Goal: Browse casually: Explore the website without a specific task or goal

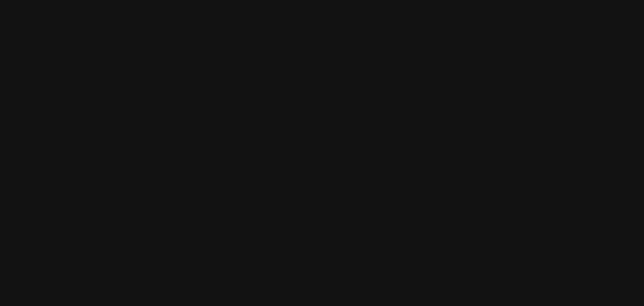
click at [252, 292] on div at bounding box center [107, 292] width 639 height 0
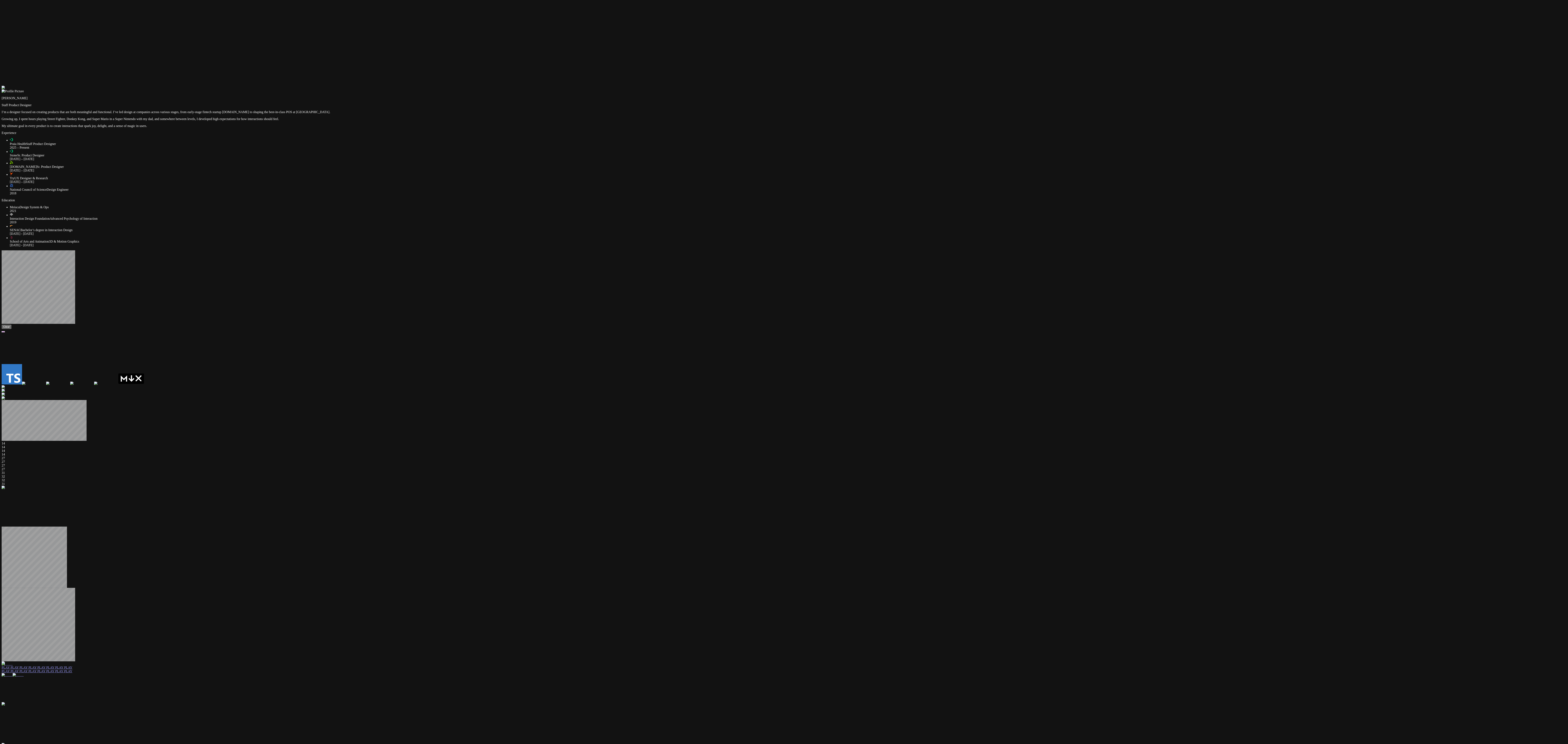
drag, startPoint x: 1093, startPoint y: 605, endPoint x: 1090, endPoint y: 517, distance: 88.1
click at [392, 86] on div at bounding box center [784, 86] width 1565 height 0
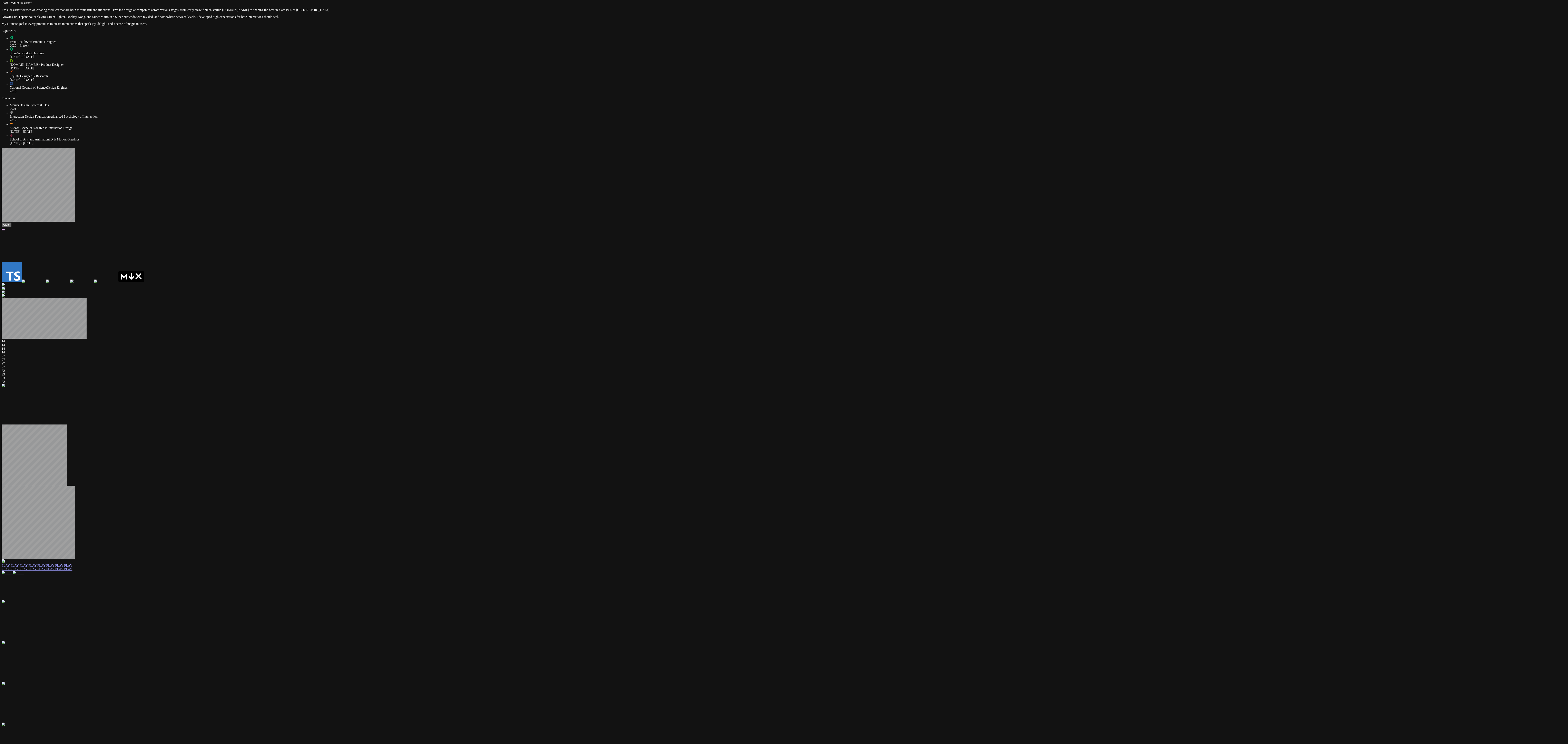
drag, startPoint x: 1071, startPoint y: 490, endPoint x: 1040, endPoint y: 388, distance: 106.6
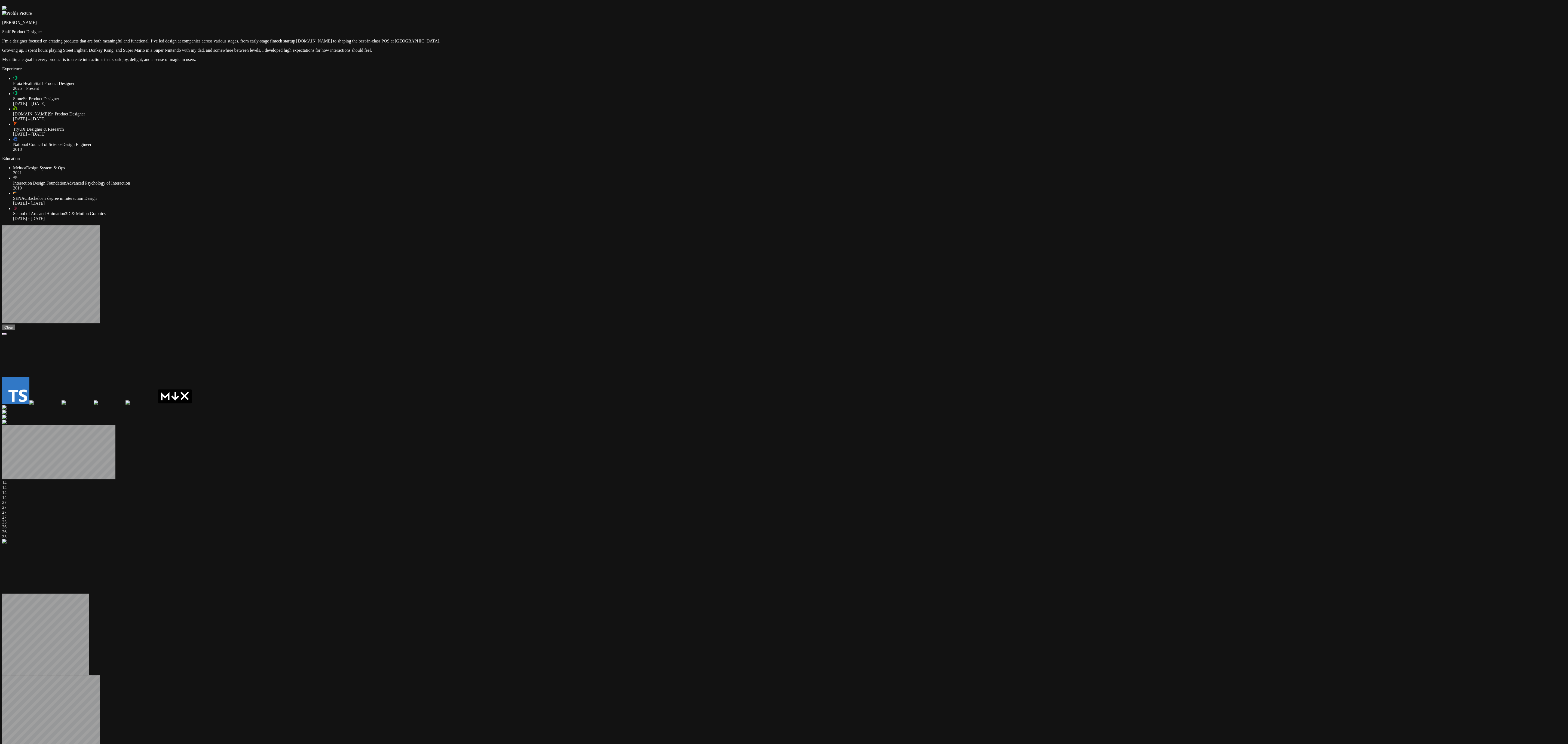
drag, startPoint x: 1152, startPoint y: 400, endPoint x: 1141, endPoint y: 441, distance: 42.4
click at [523, 6] on div at bounding box center [784, 6] width 1564 height 0
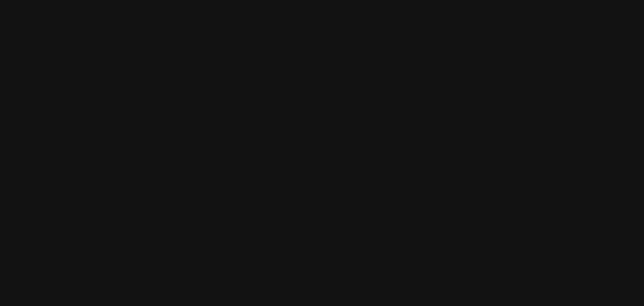
drag, startPoint x: 579, startPoint y: 118, endPoint x: 283, endPoint y: 90, distance: 297.1
click at [364, 285] on div at bounding box center [107, 285] width 639 height 0
drag, startPoint x: 445, startPoint y: 106, endPoint x: 450, endPoint y: 200, distance: 94.4
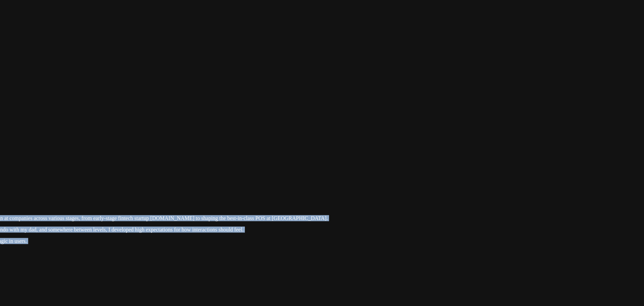
drag, startPoint x: 450, startPoint y: 200, endPoint x: 379, endPoint y: 44, distance: 171.6
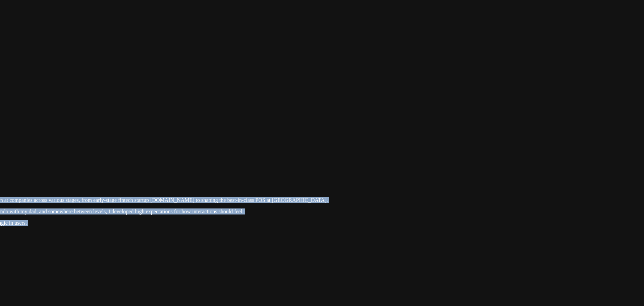
click at [427, 157] on div at bounding box center [107, 157] width 639 height 0
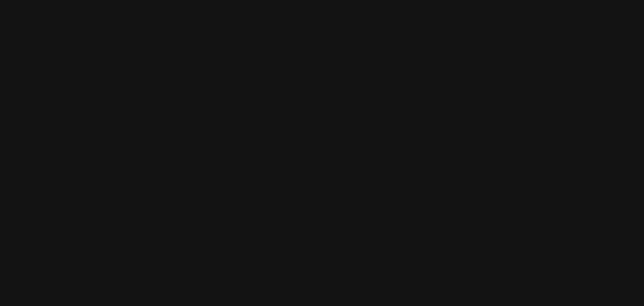
drag, startPoint x: 500, startPoint y: 134, endPoint x: 523, endPoint y: 247, distance: 115.6
click at [449, 270] on div at bounding box center [130, 270] width 639 height 0
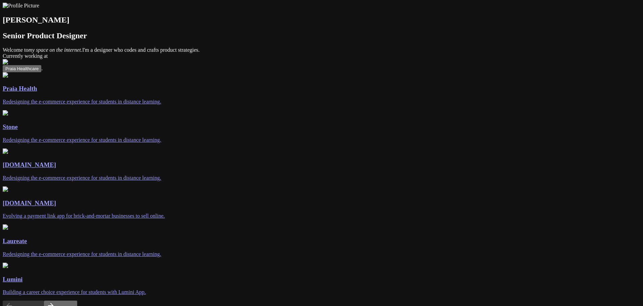
click at [494, 42] on div "[PERSON_NAME] Senior Product Designer Welcome to my space on the internet. I'm …" at bounding box center [321, 198] width 637 height 391
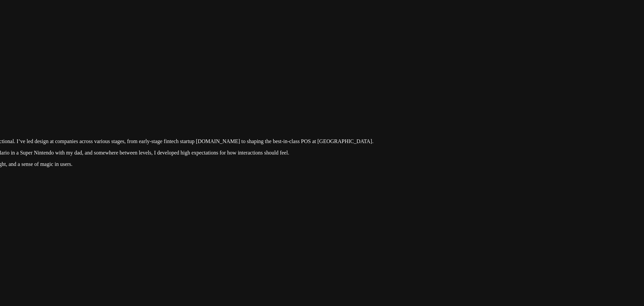
drag, startPoint x: 565, startPoint y: 85, endPoint x: 374, endPoint y: 194, distance: 220.4
click at [374, 98] on div at bounding box center [153, 98] width 639 height 0
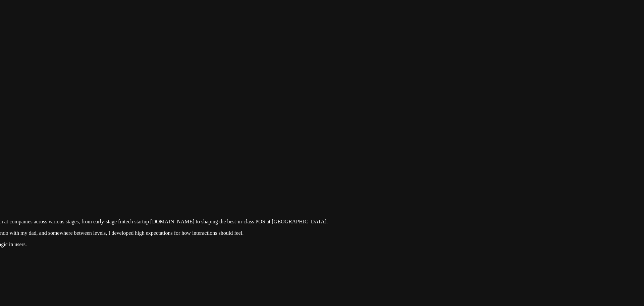
drag, startPoint x: 470, startPoint y: 149, endPoint x: 380, endPoint y: 226, distance: 118.0
click at [380, 178] on div at bounding box center [107, 178] width 639 height 0
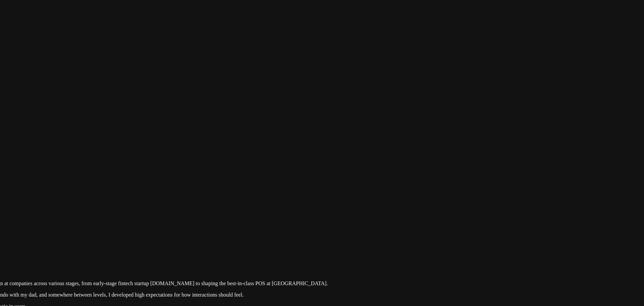
drag, startPoint x: 463, startPoint y: 169, endPoint x: 450, endPoint y: 224, distance: 56.2
click at [427, 240] on div at bounding box center [107, 240] width 639 height 0
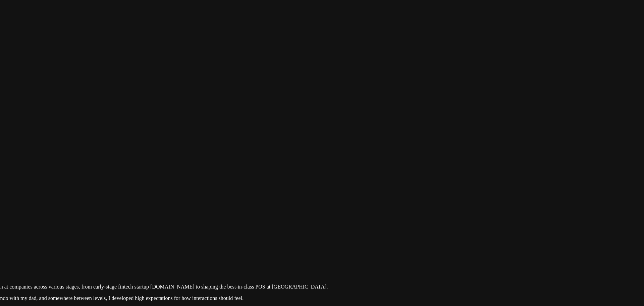
drag, startPoint x: 450, startPoint y: 80, endPoint x: 446, endPoint y: 96, distance: 15.8
click at [427, 243] on div at bounding box center [107, 243] width 639 height 0
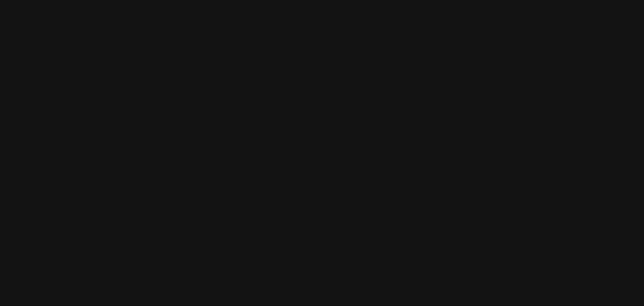
drag, startPoint x: 460, startPoint y: 58, endPoint x: 455, endPoint y: 118, distance: 59.9
drag, startPoint x: 519, startPoint y: 103, endPoint x: 412, endPoint y: 86, distance: 107.7
click at [412, 296] on div at bounding box center [107, 296] width 639 height 0
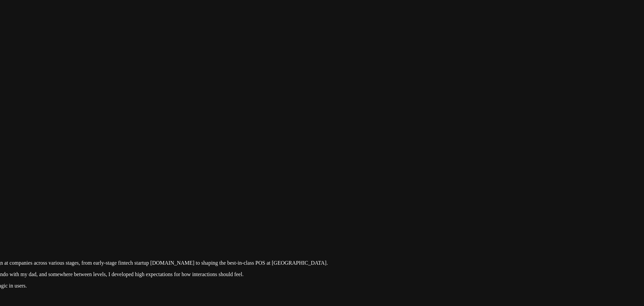
drag, startPoint x: 415, startPoint y: 129, endPoint x: 408, endPoint y: 53, distance: 76.8
click at [408, 219] on div at bounding box center [107, 219] width 639 height 0
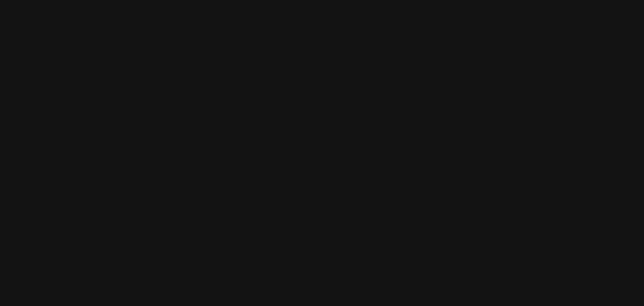
drag, startPoint x: 373, startPoint y: 36, endPoint x: 434, endPoint y: 118, distance: 102.4
click at [434, 300] on div at bounding box center [167, 300] width 639 height 0
drag, startPoint x: 545, startPoint y: 119, endPoint x: 502, endPoint y: 111, distance: 43.3
click at [485, 302] on div at bounding box center [166, 302] width 639 height 0
click at [422, 294] on div at bounding box center [123, 294] width 639 height 0
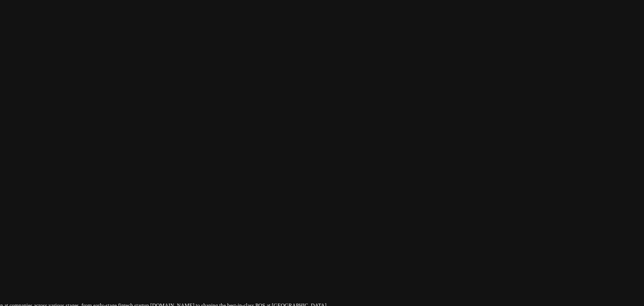
drag, startPoint x: 437, startPoint y: 131, endPoint x: 395, endPoint y: 90, distance: 58.6
click at [395, 262] on div at bounding box center [107, 262] width 639 height 0
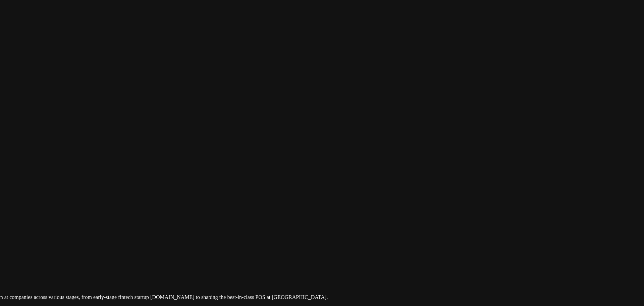
drag, startPoint x: 422, startPoint y: 133, endPoint x: 402, endPoint y: 21, distance: 113.7
click at [402, 254] on div at bounding box center [107, 254] width 639 height 0
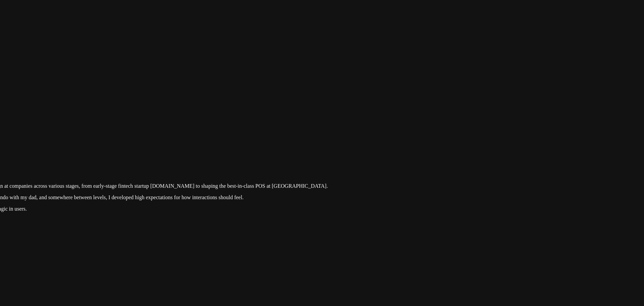
drag, startPoint x: 423, startPoint y: 98, endPoint x: 454, endPoint y: 168, distance: 77.2
click at [427, 143] on div at bounding box center [107, 143] width 639 height 0
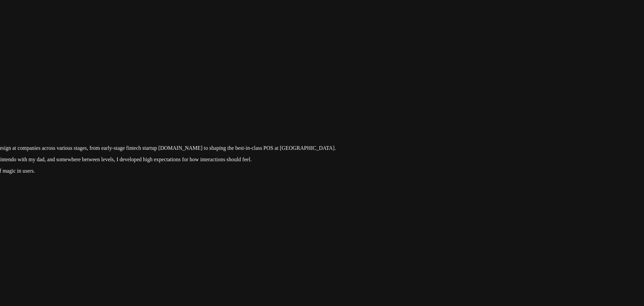
drag, startPoint x: 454, startPoint y: 168, endPoint x: 431, endPoint y: 60, distance: 110.9
click at [431, 105] on div at bounding box center [115, 105] width 639 height 0
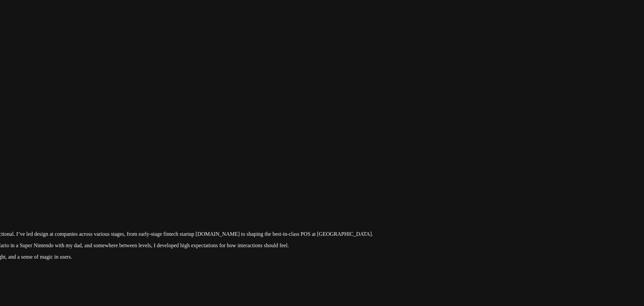
drag, startPoint x: 445, startPoint y: 124, endPoint x: 482, endPoint y: 210, distance: 93.6
click at [472, 191] on div at bounding box center [152, 191] width 639 height 0
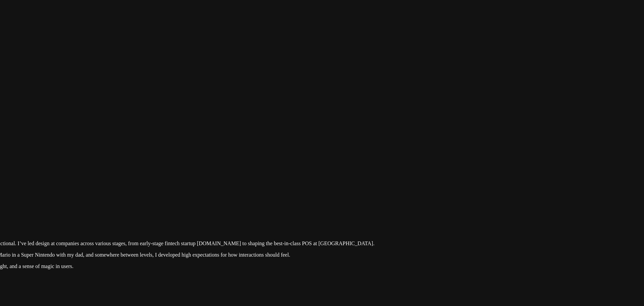
drag, startPoint x: 426, startPoint y: 38, endPoint x: 448, endPoint y: 92, distance: 57.9
click at [431, 200] on div at bounding box center [154, 200] width 639 height 0
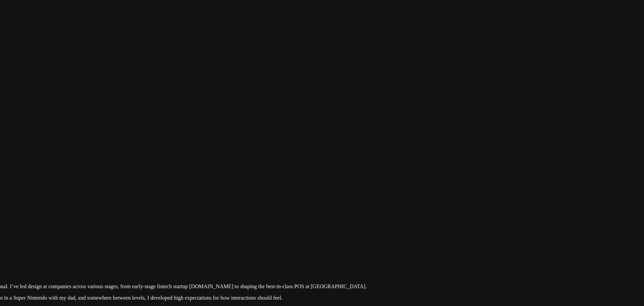
drag, startPoint x: 429, startPoint y: 95, endPoint x: 392, endPoint y: 173, distance: 86.7
click at [392, 243] on div at bounding box center [146, 243] width 639 height 0
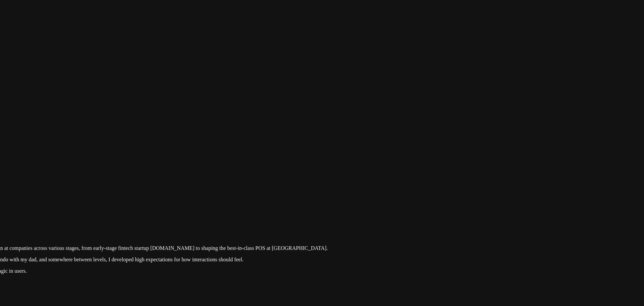
drag, startPoint x: 412, startPoint y: 43, endPoint x: 410, endPoint y: 39, distance: 4.4
click at [410, 205] on div at bounding box center [107, 205] width 639 height 0
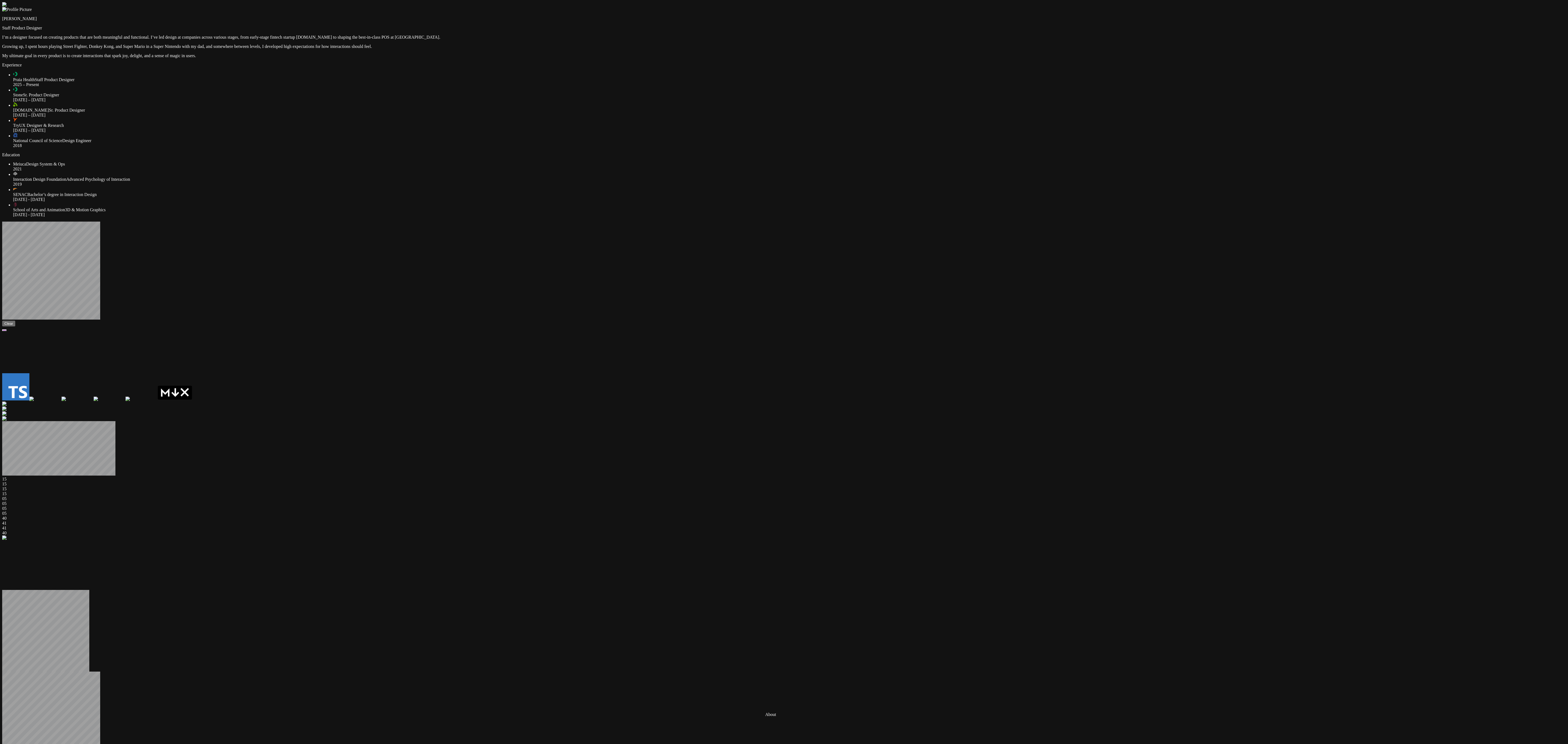
click at [521, 2] on div at bounding box center [784, 2] width 1564 height 0
drag, startPoint x: 535, startPoint y: 510, endPoint x: 519, endPoint y: 497, distance: 20.6
drag, startPoint x: 931, startPoint y: 475, endPoint x: 968, endPoint y: 435, distance: 54.5
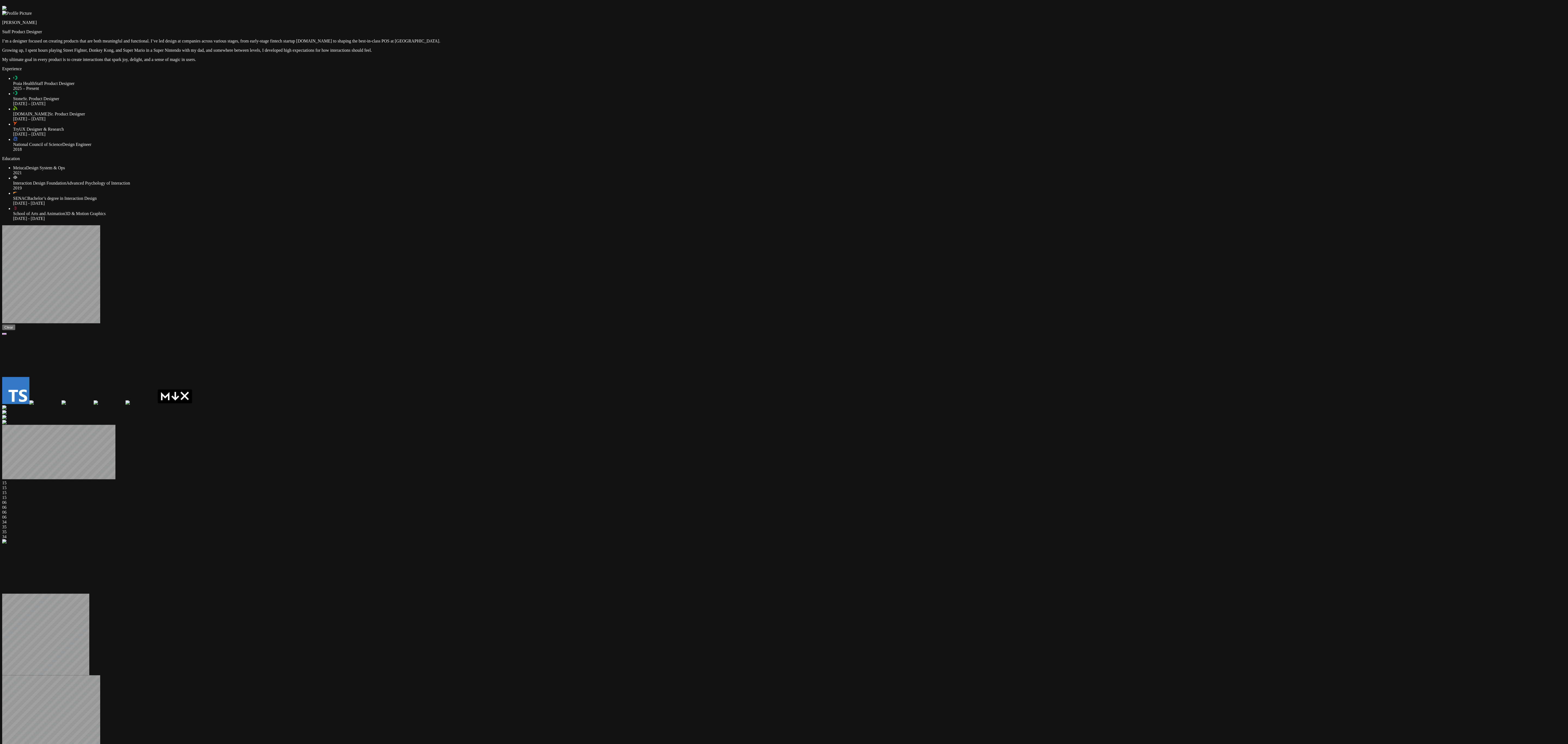
drag, startPoint x: 962, startPoint y: 445, endPoint x: 954, endPoint y: 464, distance: 20.6
click at [521, 6] on div at bounding box center [784, 6] width 1564 height 0
drag, startPoint x: 723, startPoint y: 245, endPoint x: 704, endPoint y: 243, distance: 19.1
click at [84, 247] on video at bounding box center [43, 355] width 82 height 41
drag, startPoint x: 713, startPoint y: 236, endPoint x: 660, endPoint y: 234, distance: 53.0
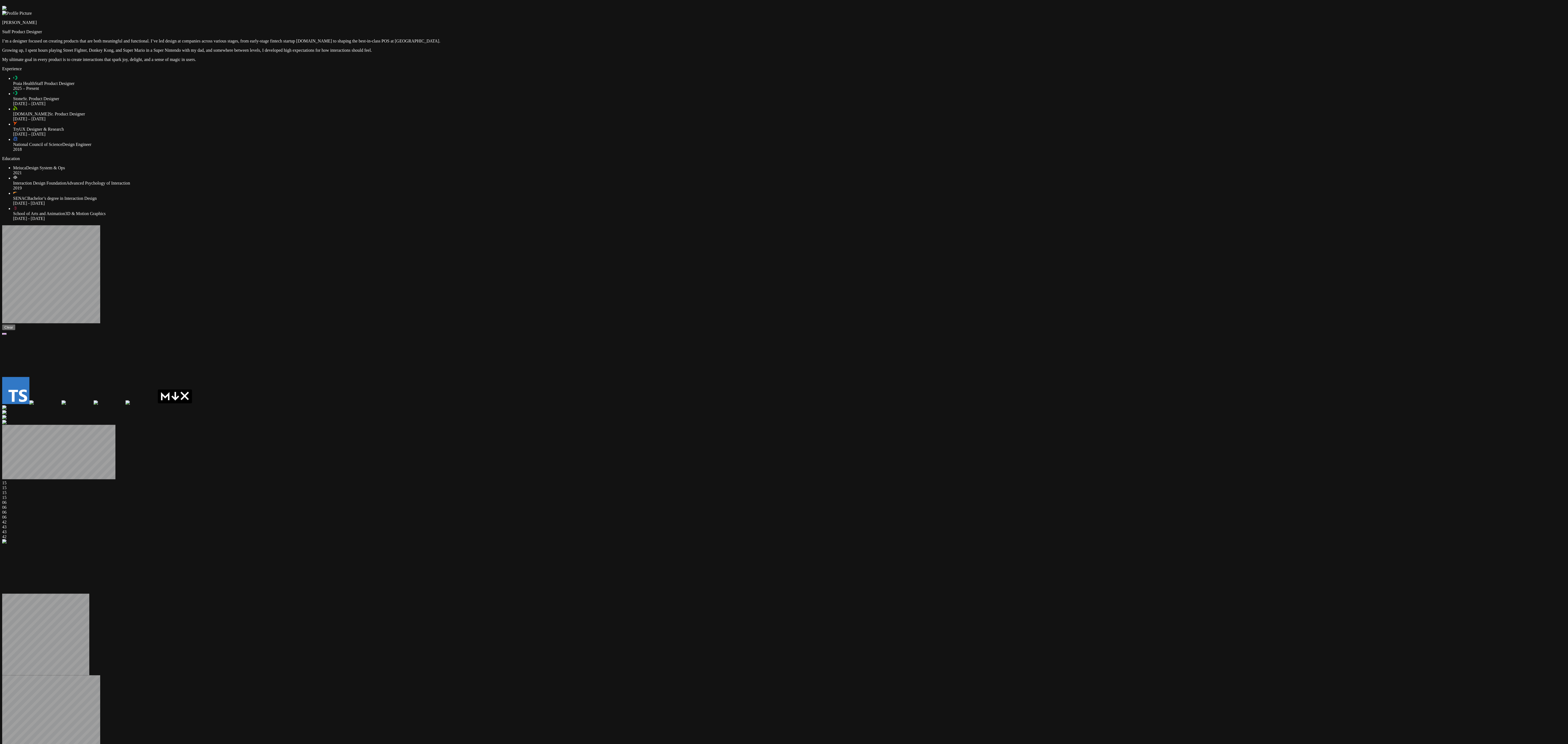
click at [521, 234] on div "[PERSON_NAME] Staff Product Designer I’m a designer focused on creating product…" at bounding box center [784, 751] width 1564 height 1491
drag, startPoint x: 734, startPoint y: 244, endPoint x: 691, endPoint y: 239, distance: 43.3
click at [521, 239] on div "[PERSON_NAME] Staff Product Designer I’m a designer focused on creating product…" at bounding box center [784, 751] width 1564 height 1491
drag, startPoint x: 736, startPoint y: 235, endPoint x: 687, endPoint y: 236, distance: 49.0
click at [521, 236] on div "[PERSON_NAME] Staff Product Designer I’m a designer focused on creating product…" at bounding box center [784, 751] width 1564 height 1491
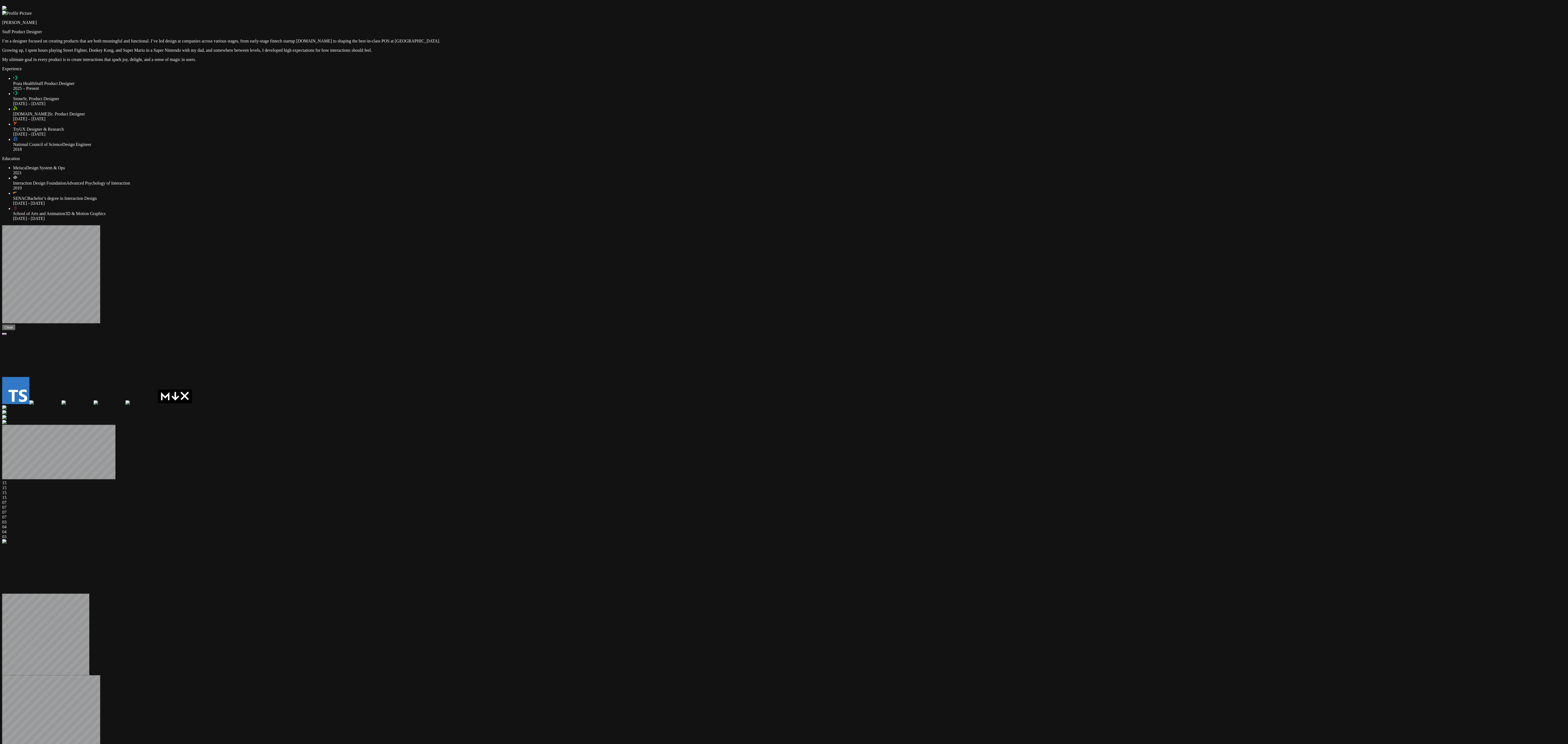
drag, startPoint x: 738, startPoint y: 236, endPoint x: 729, endPoint y: 243, distance: 11.4
click at [84, 247] on video at bounding box center [43, 355] width 82 height 41
drag, startPoint x: 729, startPoint y: 243, endPoint x: 703, endPoint y: 239, distance: 26.3
click at [521, 239] on div "[PERSON_NAME] Staff Product Designer I’m a designer focused on creating product…" at bounding box center [784, 751] width 1564 height 1491
drag, startPoint x: 729, startPoint y: 238, endPoint x: 684, endPoint y: 235, distance: 45.1
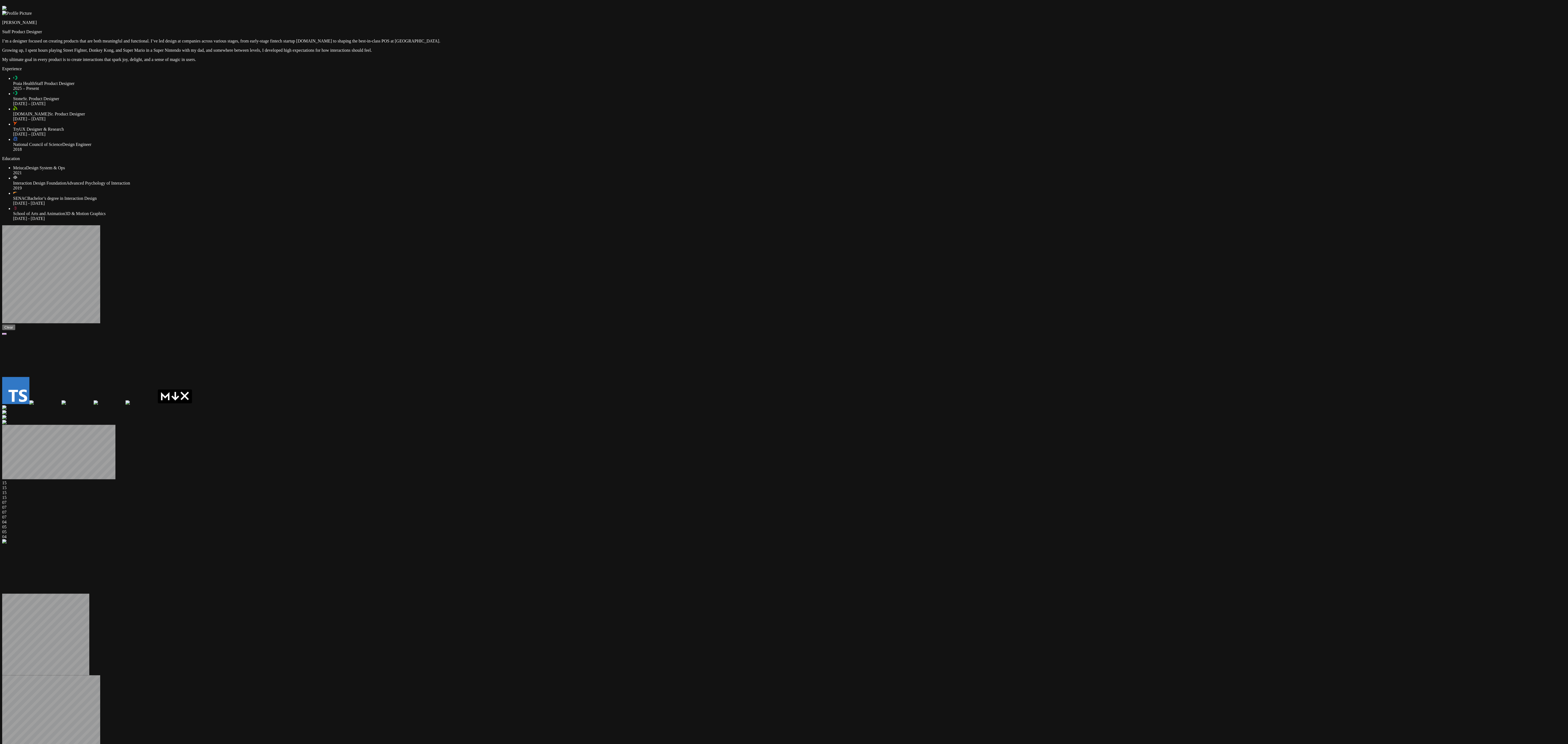
click at [521, 235] on div "[PERSON_NAME] Staff Product Designer I’m a designer focused on creating product…" at bounding box center [784, 751] width 1564 height 1491
drag, startPoint x: 739, startPoint y: 234, endPoint x: 706, endPoint y: 234, distance: 33.0
click at [521, 237] on div "[PERSON_NAME] Staff Product Designer I’m a designer focused on creating product…" at bounding box center [784, 751] width 1564 height 1491
drag, startPoint x: 724, startPoint y: 231, endPoint x: 726, endPoint y: 220, distance: 11.2
click at [84, 247] on video at bounding box center [43, 355] width 82 height 41
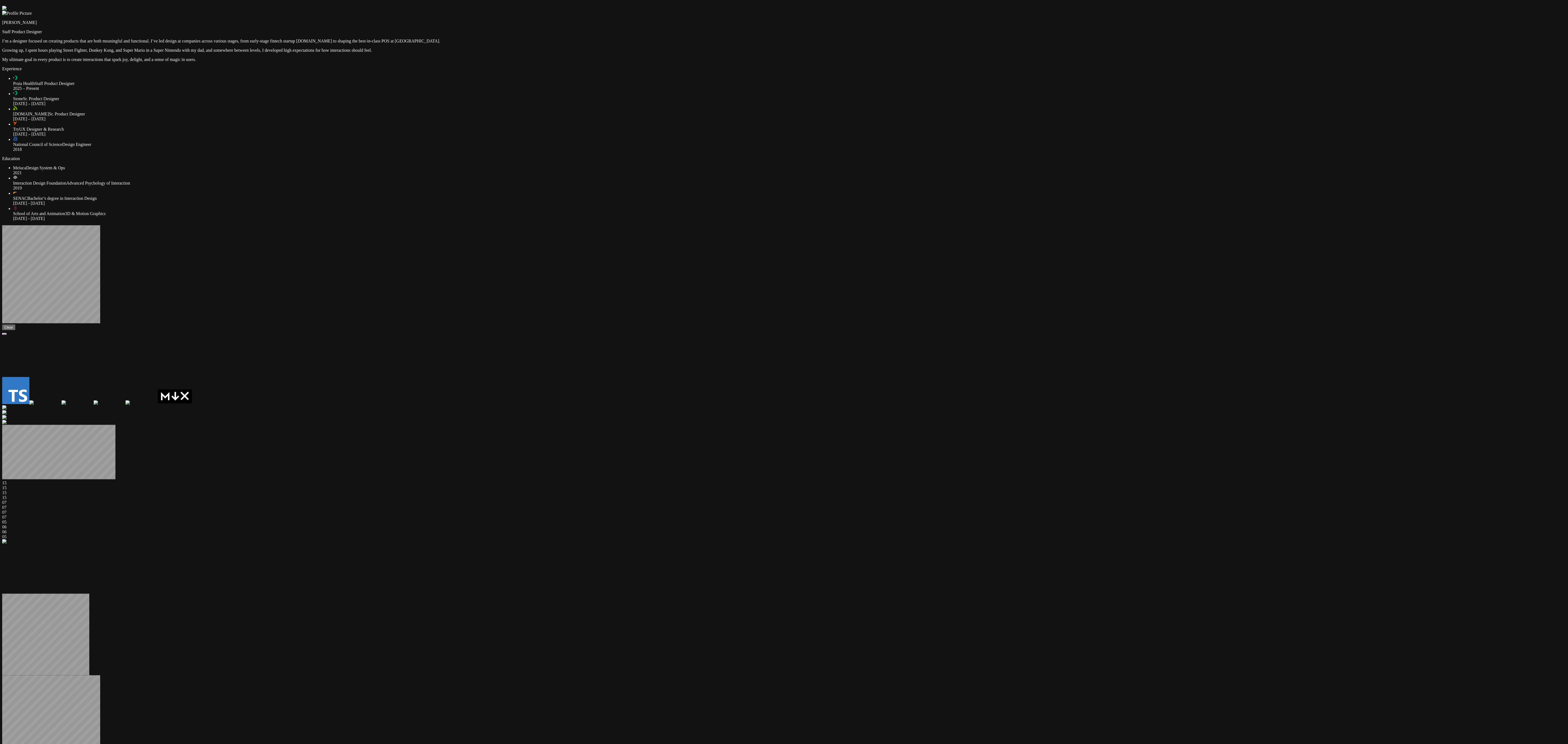
drag, startPoint x: 726, startPoint y: 220, endPoint x: 710, endPoint y: 280, distance: 62.1
click at [521, 247] on div "[PERSON_NAME] Staff Product Designer I’m a designer focused on creating product…" at bounding box center [784, 751] width 1564 height 1491
drag, startPoint x: 740, startPoint y: 240, endPoint x: 718, endPoint y: 296, distance: 60.2
click at [521, 247] on div "[PERSON_NAME] Staff Product Designer I’m a designer focused on creating product…" at bounding box center [784, 751] width 1564 height 1491
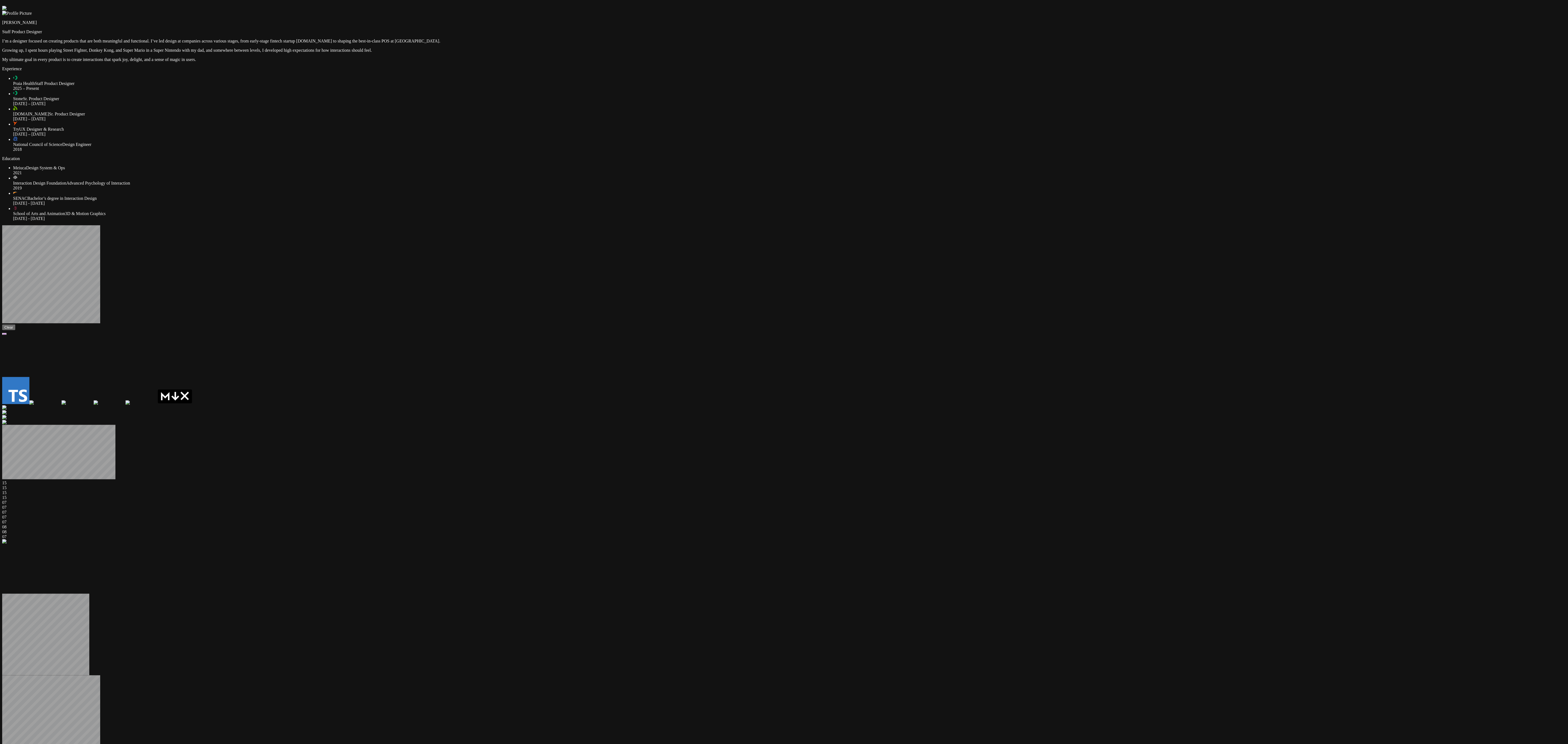
drag, startPoint x: 736, startPoint y: 248, endPoint x: 675, endPoint y: 237, distance: 62.0
click at [521, 237] on div "[PERSON_NAME] Staff Product Designer I’m a designer focused on creating product…" at bounding box center [784, 751] width 1564 height 1491
drag, startPoint x: 844, startPoint y: 671, endPoint x: 837, endPoint y: 665, distance: 9.2
click at [521, 247] on div "[PERSON_NAME] Staff Product Designer I’m a designer focused on creating product…" at bounding box center [784, 751] width 1564 height 1491
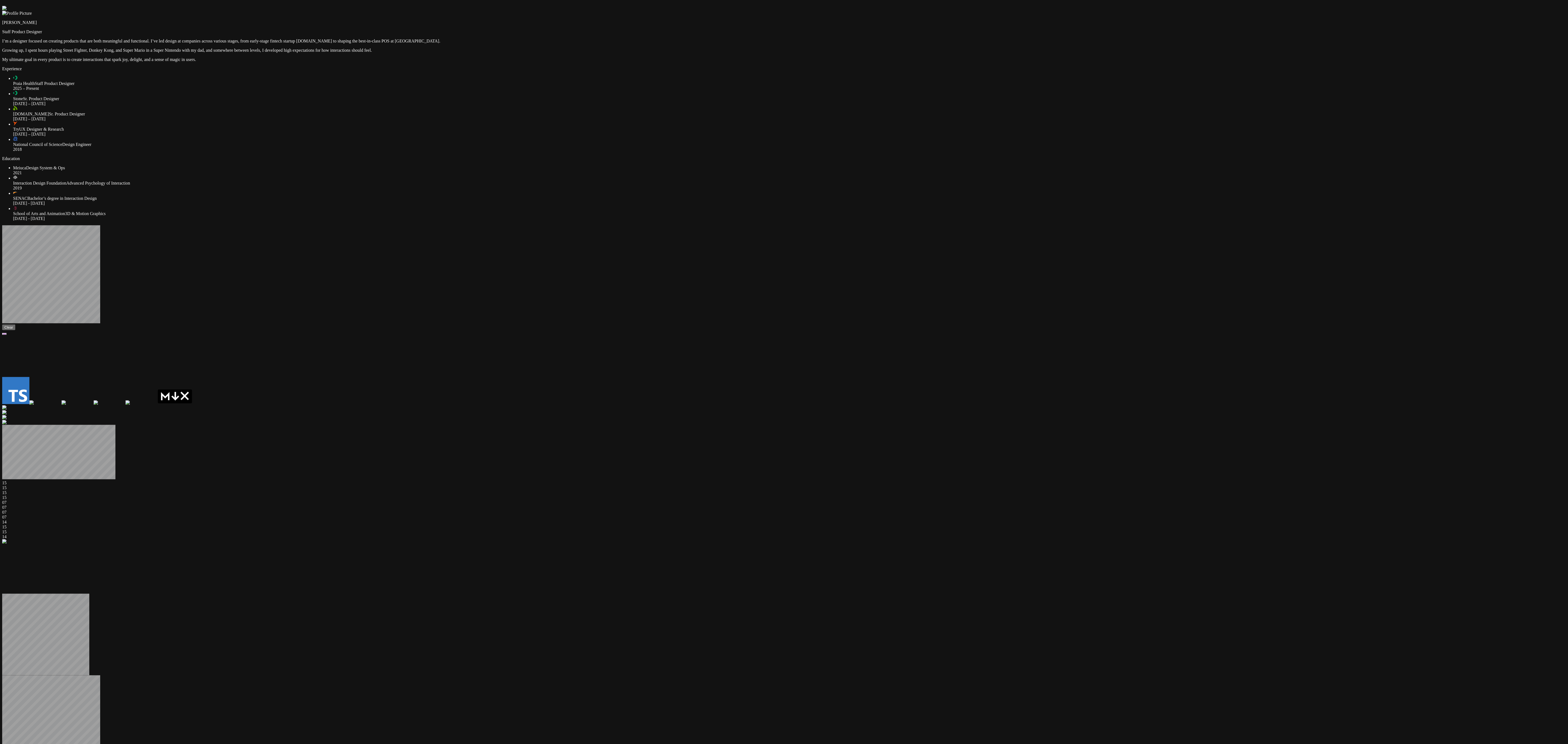
click at [521, 247] on div "[PERSON_NAME] Staff Product Designer I’m a designer focused on creating product…" at bounding box center [784, 751] width 1564 height 1491
drag, startPoint x: 723, startPoint y: 249, endPoint x: 708, endPoint y: 197, distance: 54.1
click at [521, 197] on div "[PERSON_NAME] Staff Product Designer I’m a designer focused on creating product…" at bounding box center [784, 751] width 1564 height 1491
click at [84, 247] on video at bounding box center [43, 355] width 82 height 41
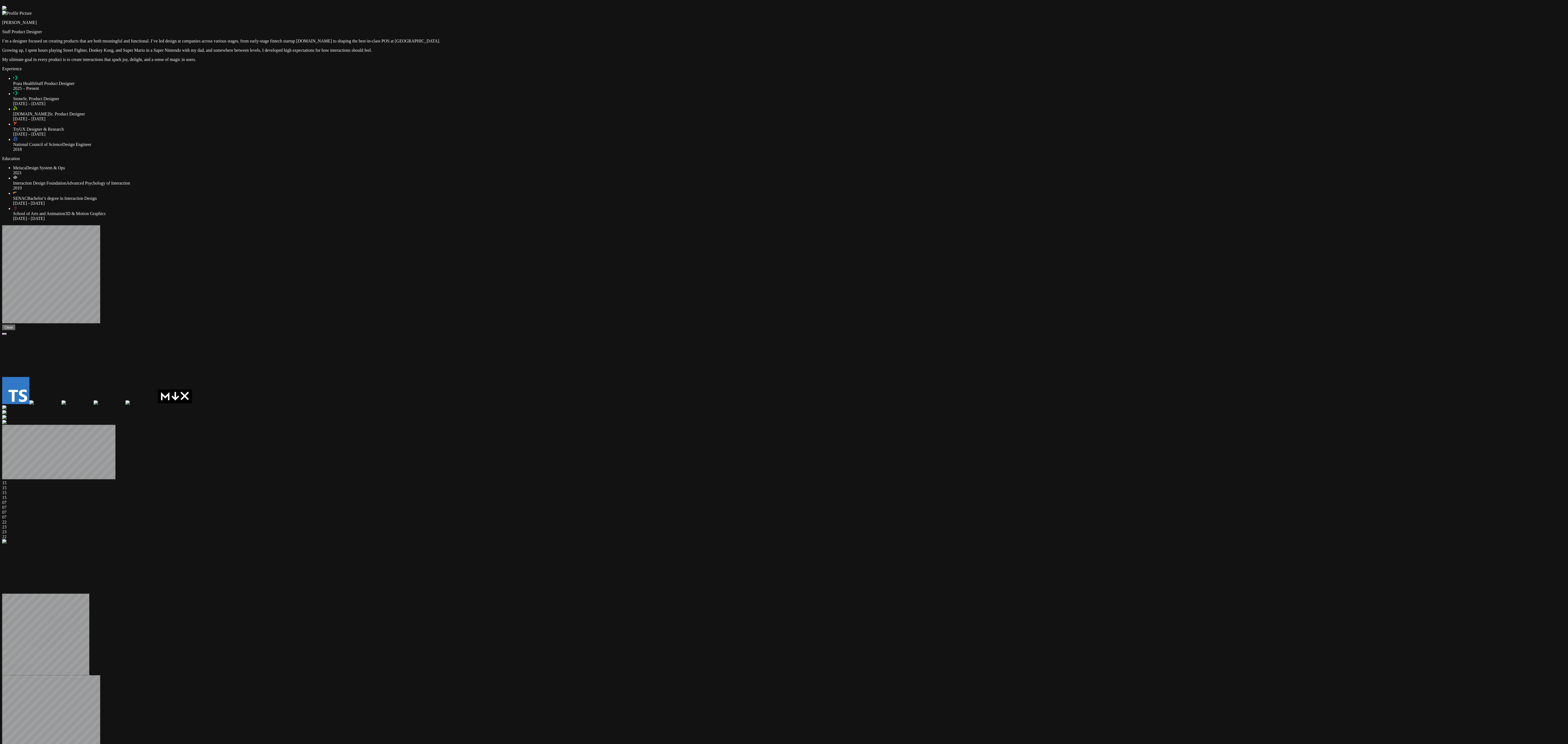
drag, startPoint x: 717, startPoint y: 239, endPoint x: 721, endPoint y: 258, distance: 19.4
click at [84, 247] on video at bounding box center [43, 355] width 82 height 41
drag, startPoint x: 730, startPoint y: 244, endPoint x: 727, endPoint y: 240, distance: 5.0
click at [84, 247] on video at bounding box center [43, 355] width 82 height 41
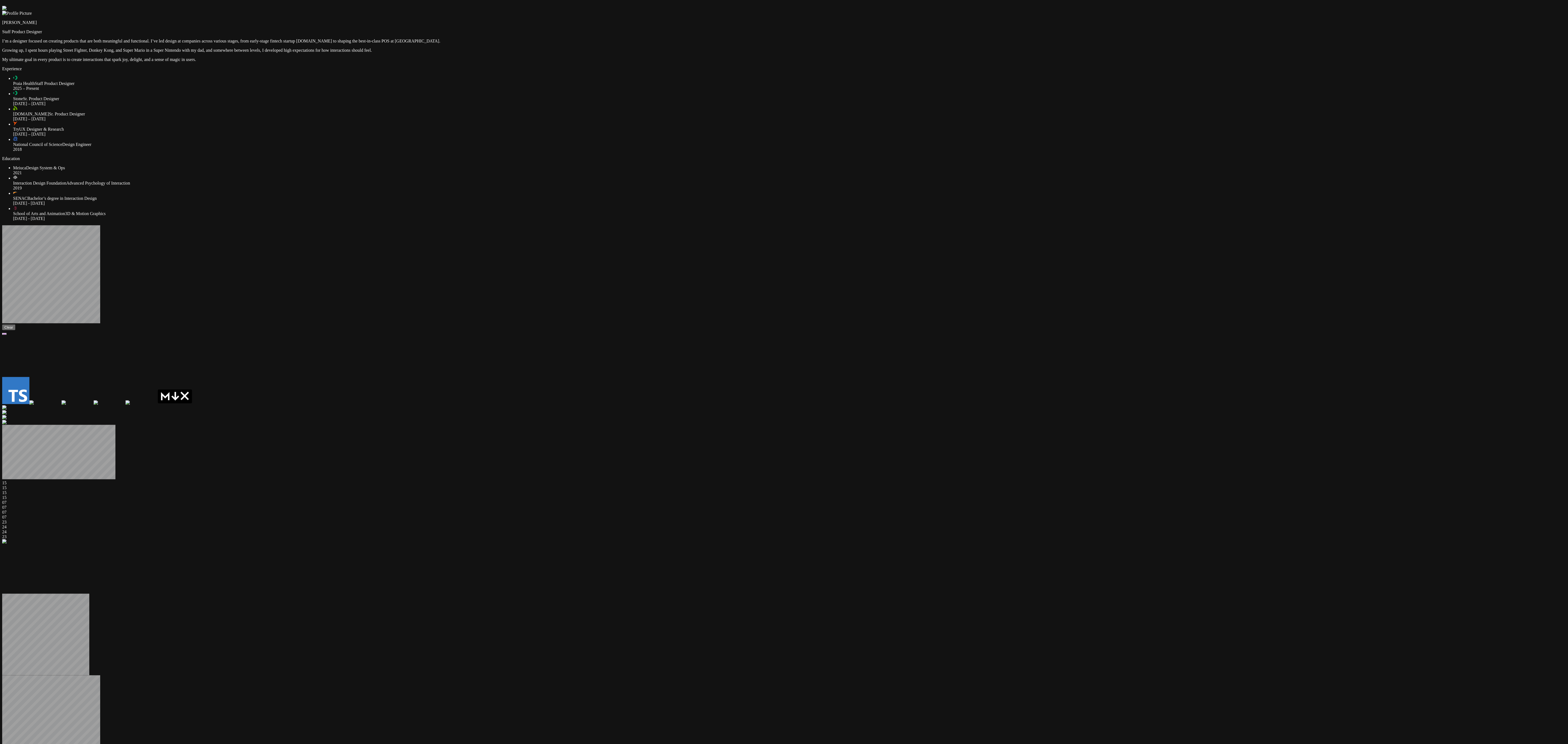
click at [84, 247] on video at bounding box center [43, 355] width 82 height 41
drag, startPoint x: 716, startPoint y: 243, endPoint x: 717, endPoint y: 235, distance: 8.1
drag, startPoint x: 717, startPoint y: 235, endPoint x: 712, endPoint y: 247, distance: 13.0
click at [84, 247] on video at bounding box center [43, 355] width 82 height 41
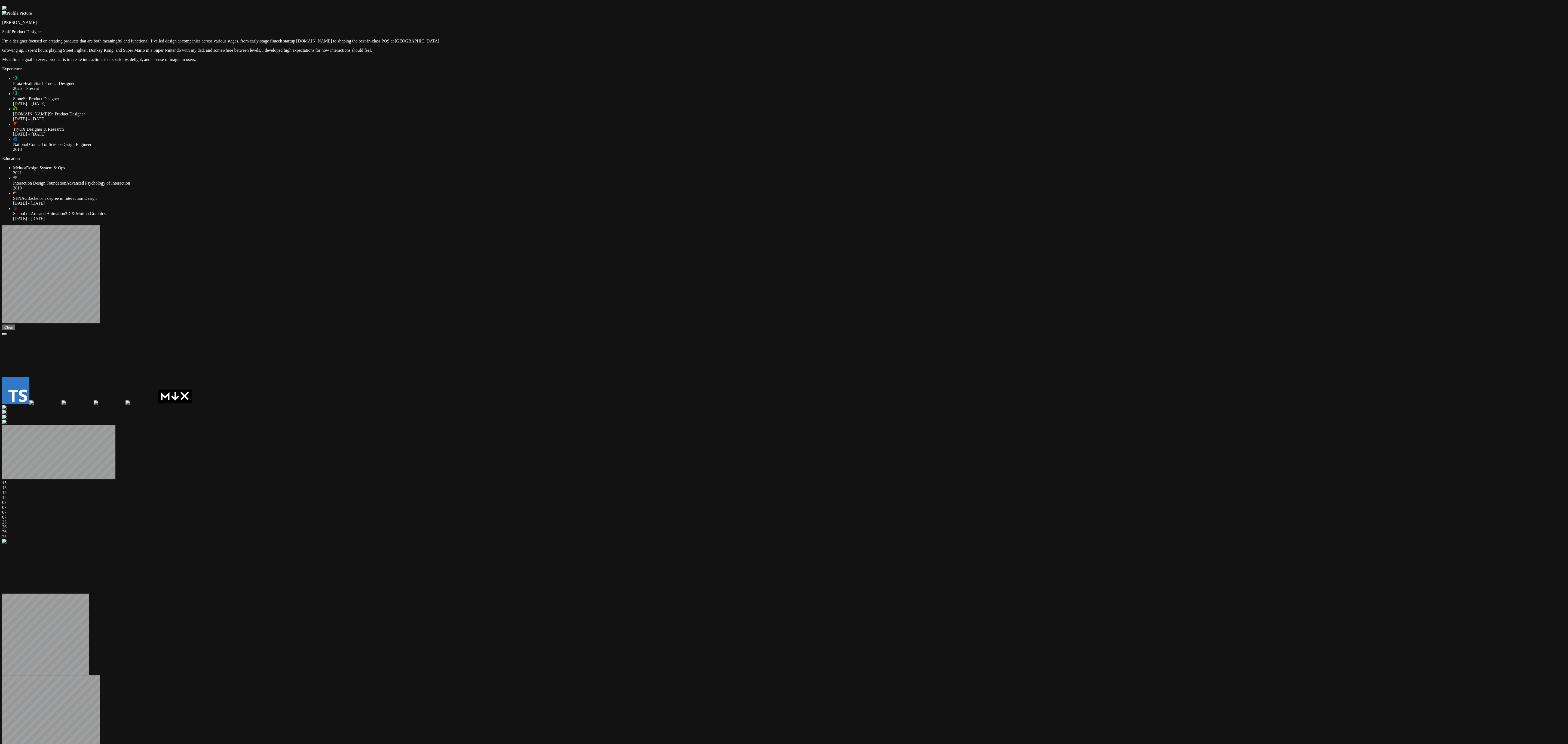
click at [84, 247] on video at bounding box center [43, 355] width 82 height 41
drag, startPoint x: 716, startPoint y: 239, endPoint x: 698, endPoint y: 261, distance: 28.4
click at [521, 247] on div "[PERSON_NAME] Staff Product Designer I’m a designer focused on creating product…" at bounding box center [784, 751] width 1564 height 1491
drag, startPoint x: 716, startPoint y: 247, endPoint x: 671, endPoint y: 286, distance: 59.5
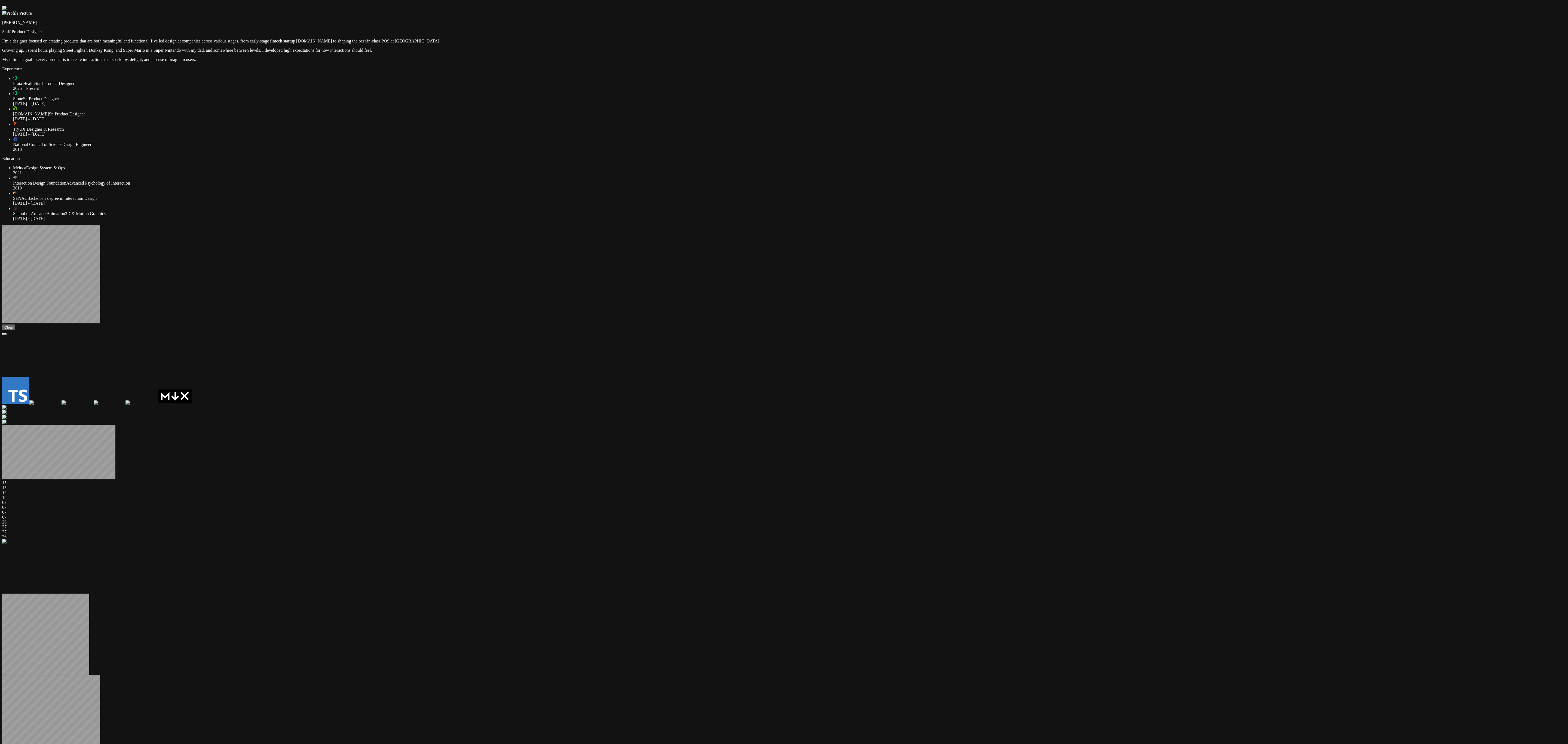
click at [521, 247] on div "[PERSON_NAME] Staff Product Designer I’m a designer focused on creating product…" at bounding box center [784, 751] width 1564 height 1491
click at [1195, 2] on div at bounding box center [784, 2] width 1564 height 0
drag, startPoint x: 1122, startPoint y: 64, endPoint x: 1120, endPoint y: 82, distance: 18.1
click at [1120, 6] on div at bounding box center [784, 6] width 1564 height 0
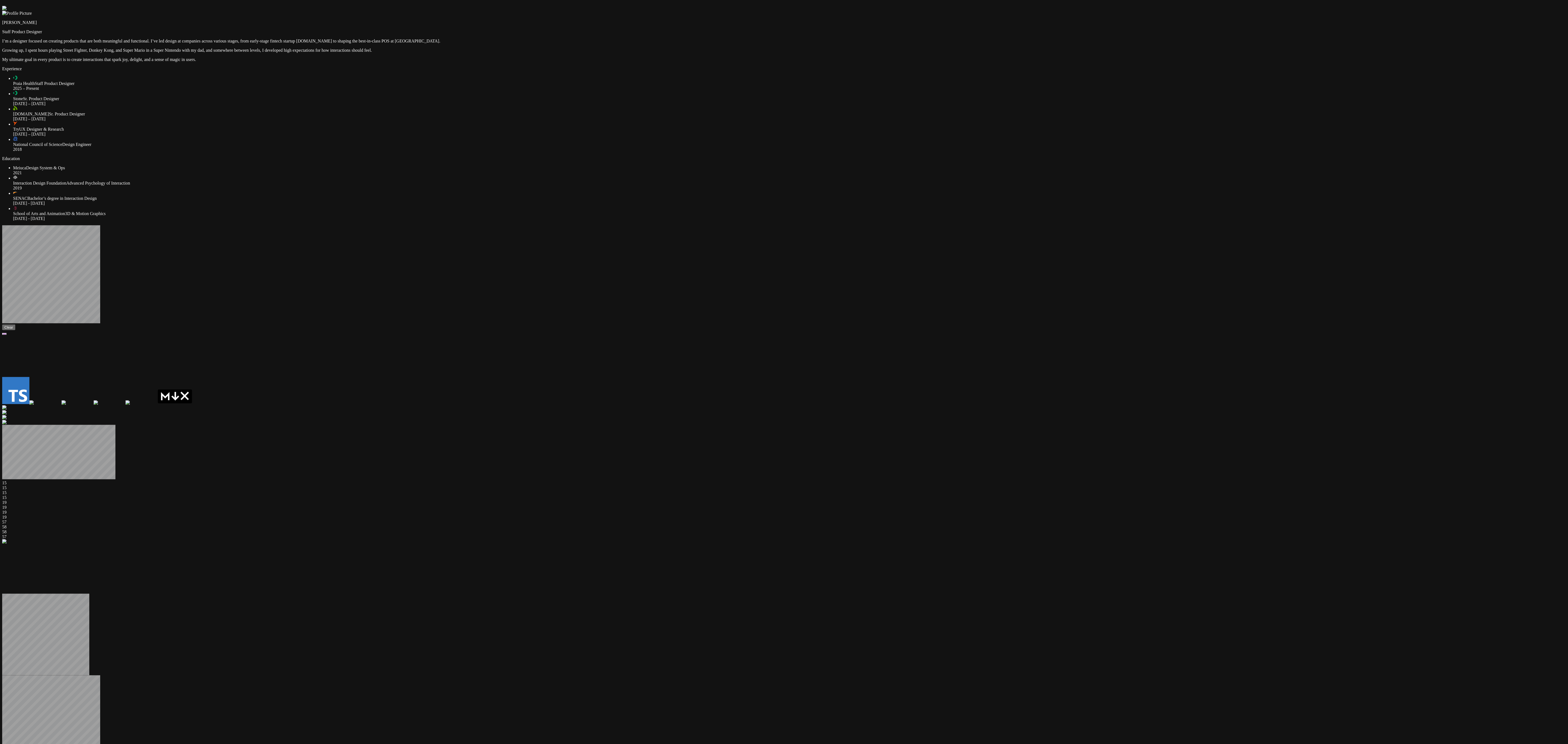
drag, startPoint x: 1147, startPoint y: 84, endPoint x: 1094, endPoint y: 107, distance: 57.8
click at [1094, 6] on div at bounding box center [784, 6] width 1564 height 0
click at [1098, 6] on div at bounding box center [784, 6] width 1564 height 0
drag, startPoint x: 803, startPoint y: 707, endPoint x: 795, endPoint y: 707, distance: 8.0
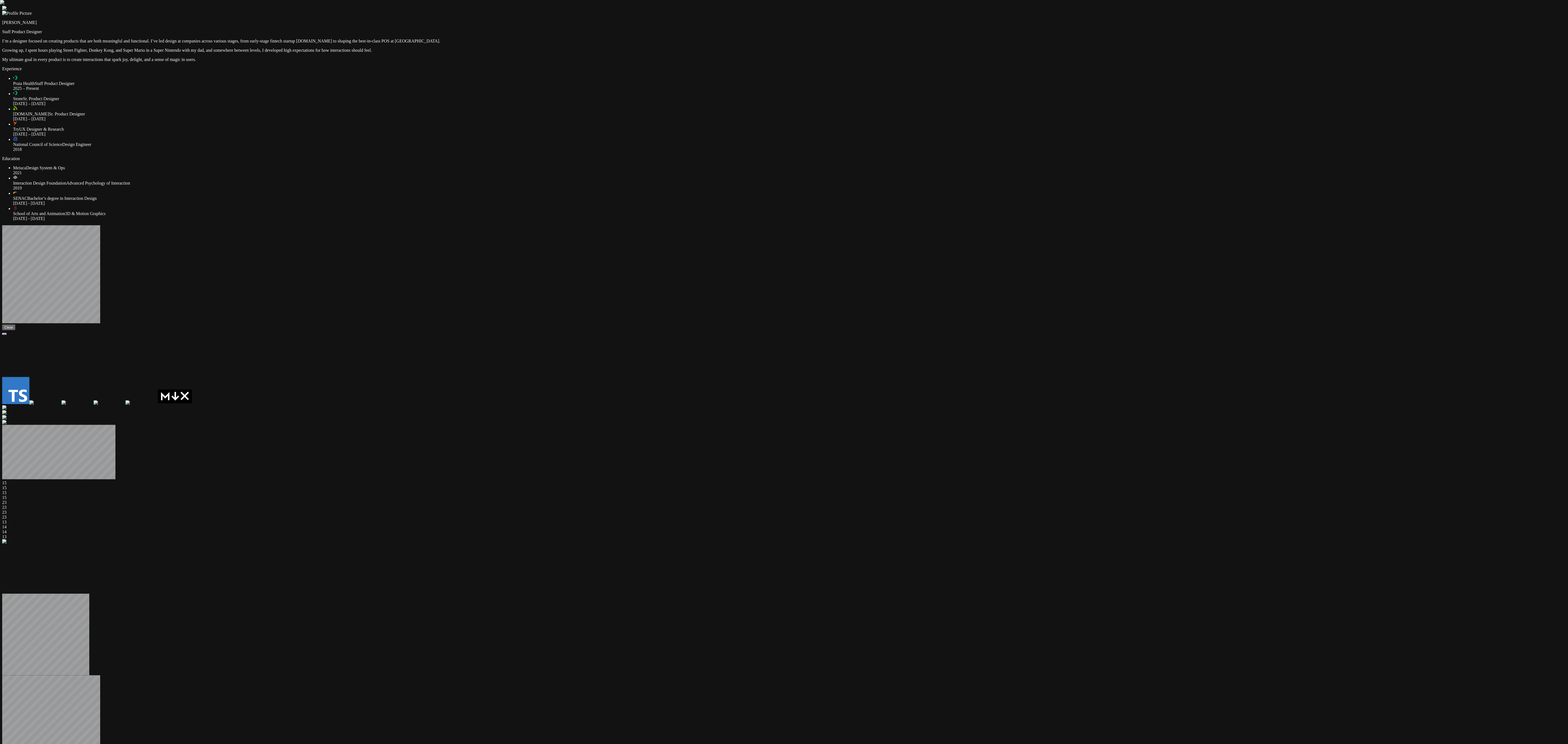
type input "0.14"
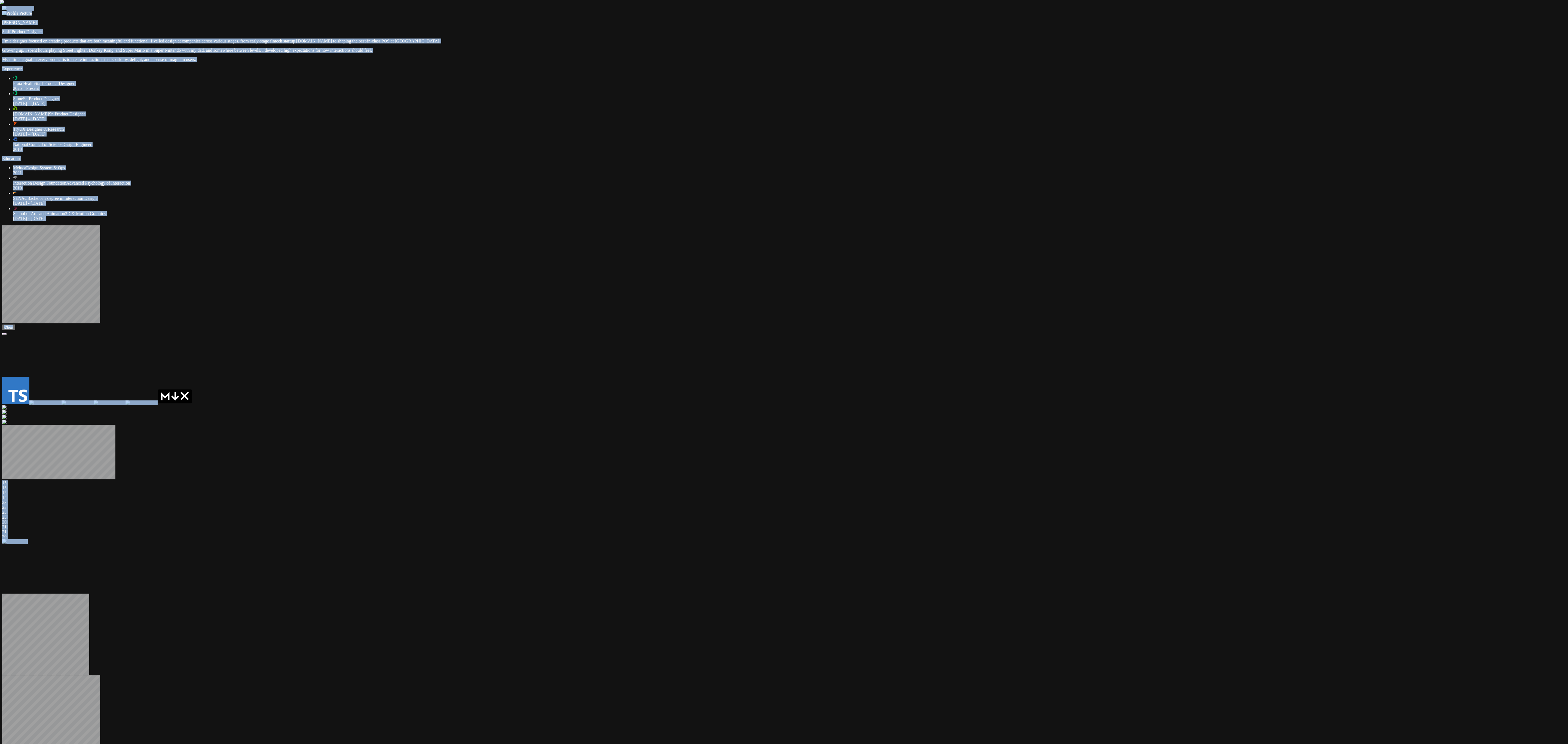
click at [974, 153] on div "[PERSON_NAME] Staff Product Designer I’m a designer focused on creating product…" at bounding box center [784, 751] width 1564 height 1491
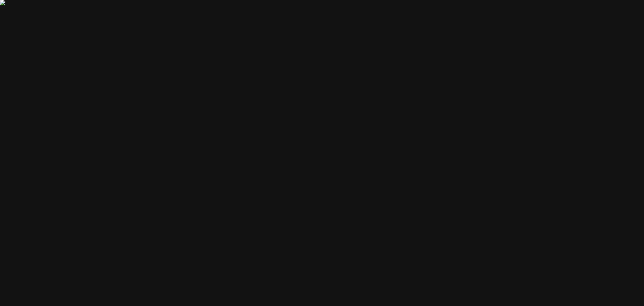
drag, startPoint x: 537, startPoint y: 97, endPoint x: 343, endPoint y: 99, distance: 194.2
drag, startPoint x: 461, startPoint y: 124, endPoint x: 395, endPoint y: 124, distance: 66.1
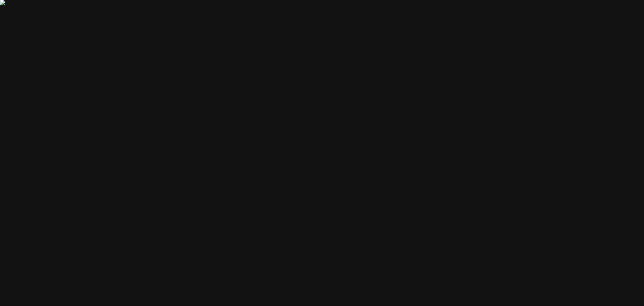
drag, startPoint x: 426, startPoint y: 170, endPoint x: 413, endPoint y: 84, distance: 87.0
click at [413, 311] on div at bounding box center [107, 311] width 639 height 0
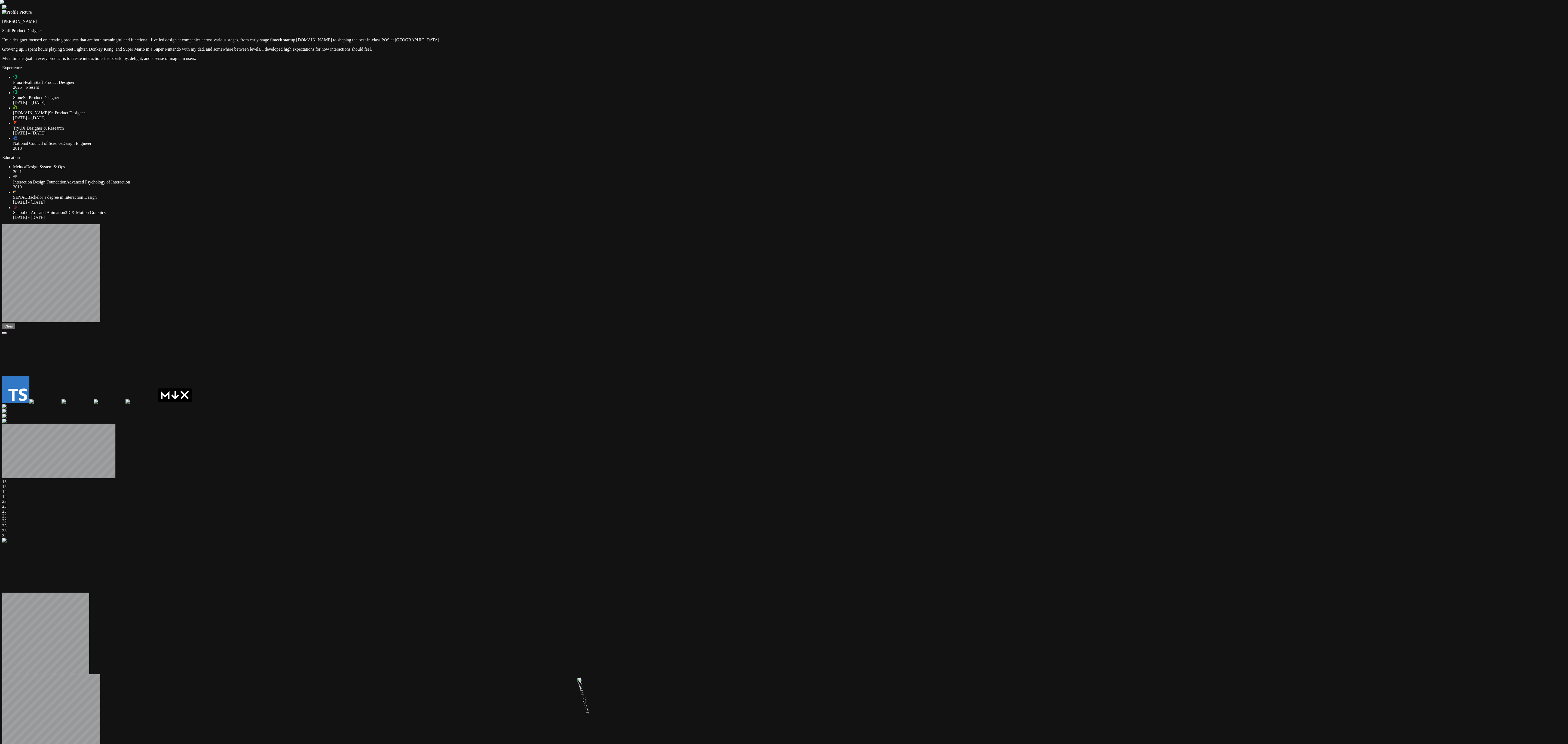
click at [1075, 5] on div at bounding box center [784, 5] width 1564 height 0
drag, startPoint x: 1070, startPoint y: 212, endPoint x: 1070, endPoint y: 239, distance: 27.0
click at [1070, 6] on div at bounding box center [784, 6] width 1564 height 0
click at [833, 6] on div at bounding box center [784, 6] width 1564 height 0
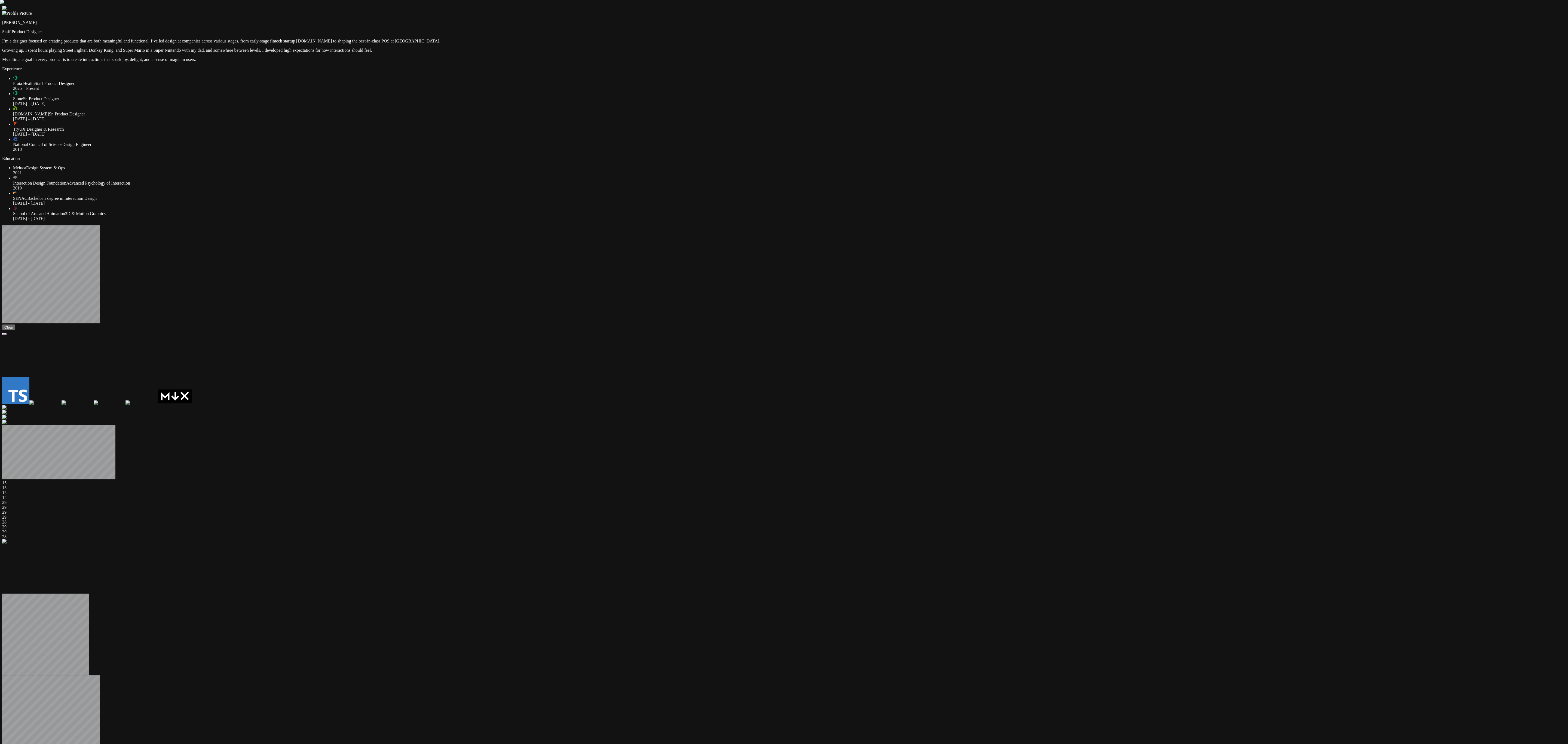
click at [47, 596] on div at bounding box center [24, 622] width 45 height 54
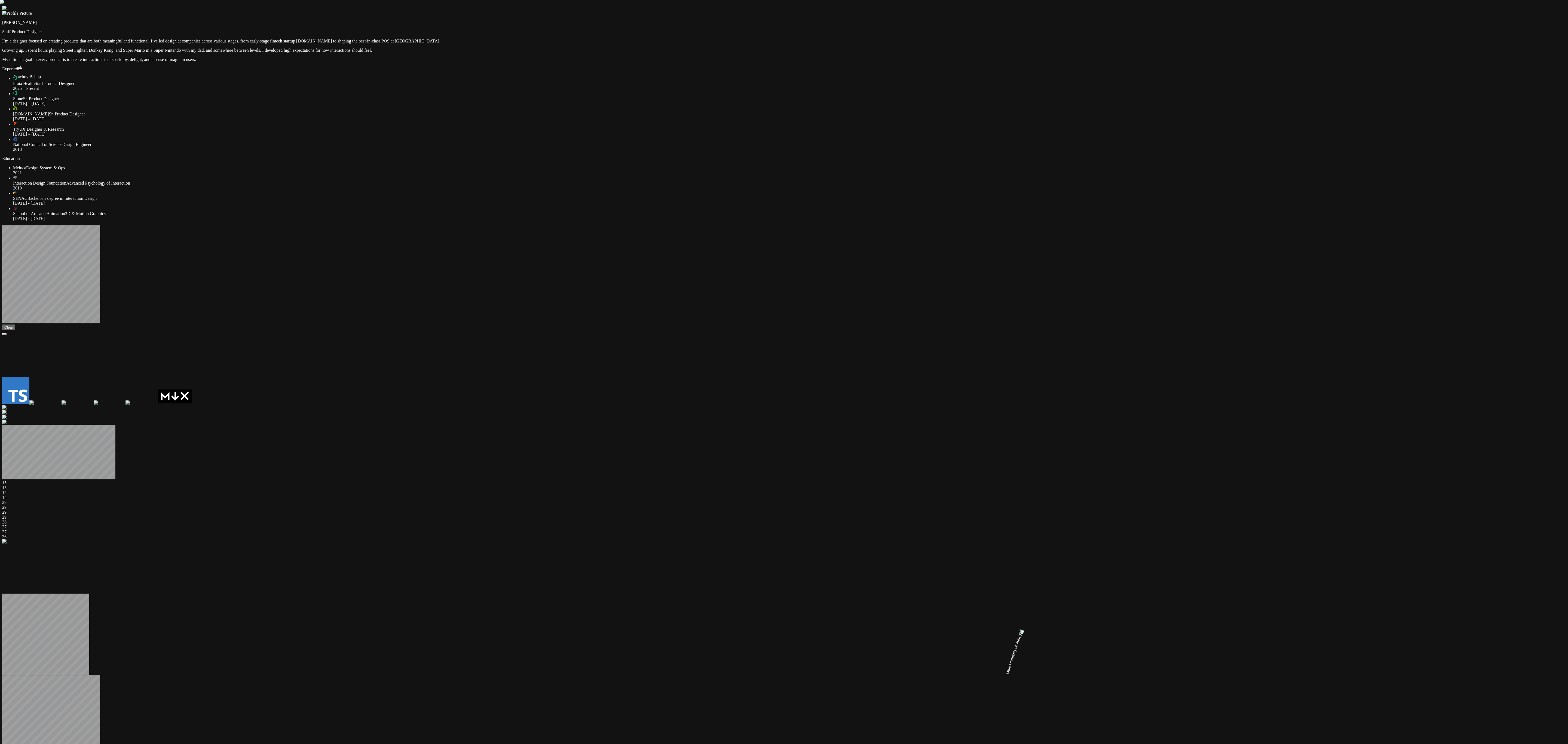
drag, startPoint x: 1093, startPoint y: 208, endPoint x: 1067, endPoint y: 221, distance: 29.1
click at [1070, 6] on div at bounding box center [784, 6] width 1564 height 0
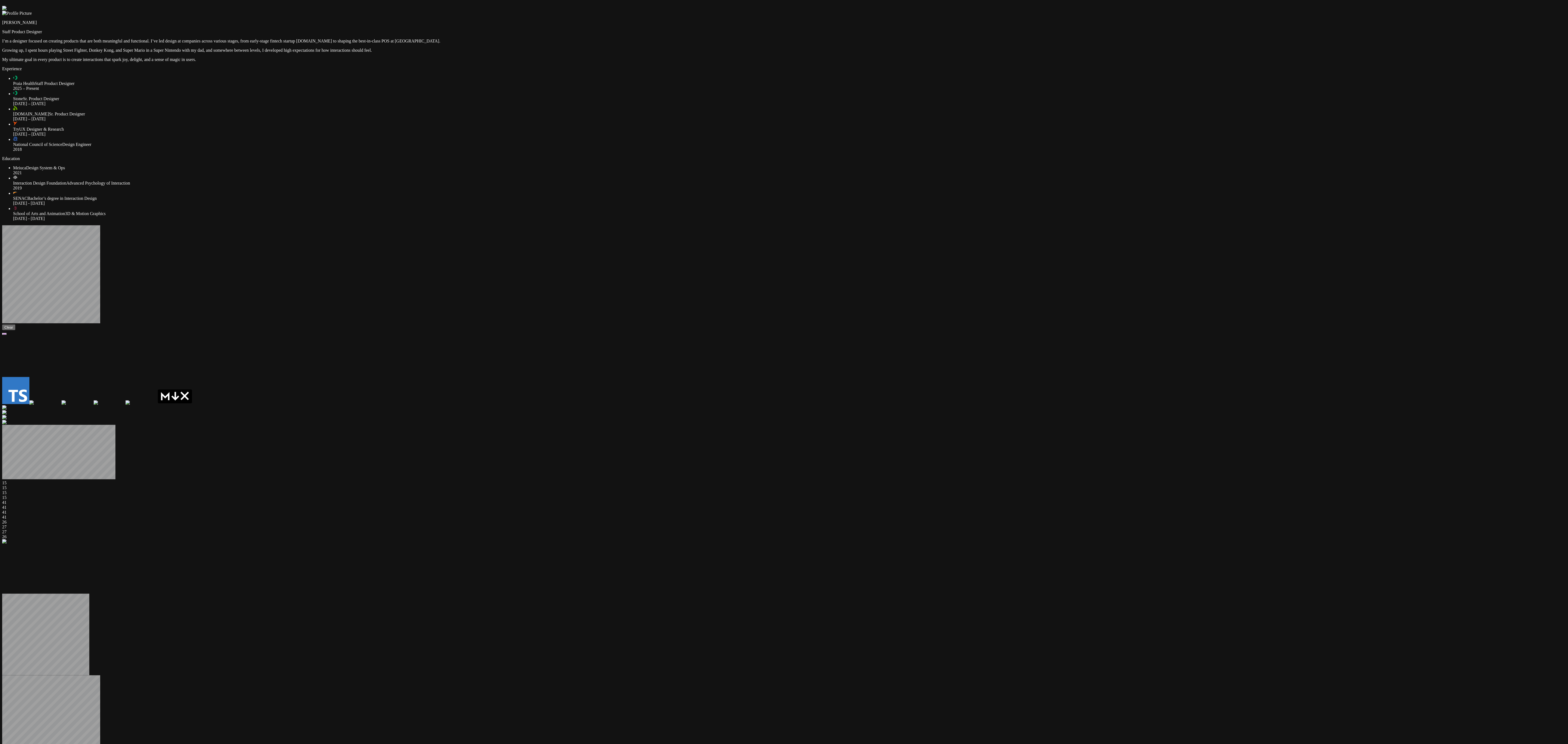
click at [1067, 6] on div at bounding box center [784, 6] width 1564 height 0
drag, startPoint x: 1070, startPoint y: 232, endPoint x: 1070, endPoint y: 236, distance: 4.0
click at [1070, 6] on div at bounding box center [784, 6] width 1564 height 0
